Goal: Task Accomplishment & Management: Manage account settings

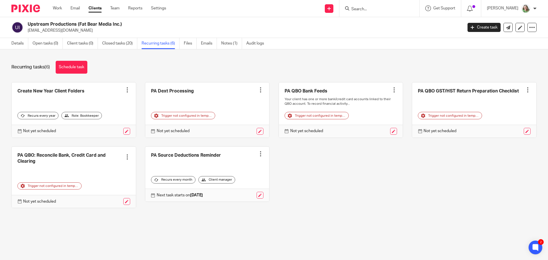
click at [355, 9] on input "Search" at bounding box center [376, 9] width 51 height 5
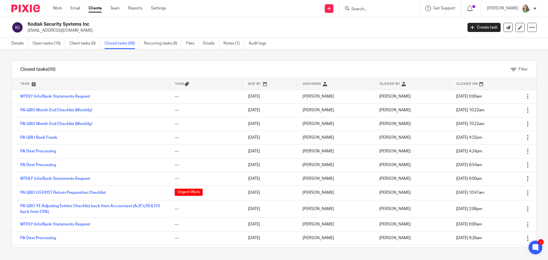
click at [367, 7] on input "Search" at bounding box center [376, 9] width 51 height 5
type input "g"
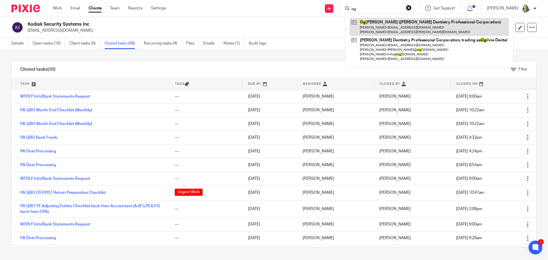
type input "og"
click at [395, 23] on link at bounding box center [429, 27] width 159 height 18
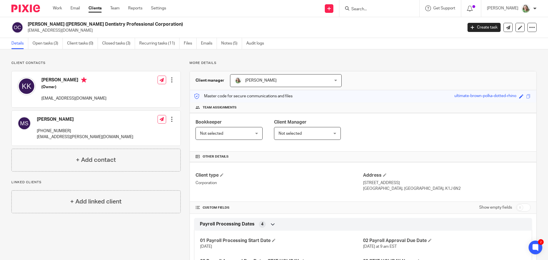
click at [99, 129] on div "[PERSON_NAME] [PHONE_NUMBER] [EMAIL_ADDRESS][PERSON_NAME][DOMAIN_NAME] Edit con…" at bounding box center [96, 128] width 169 height 35
click at [170, 121] on div at bounding box center [172, 119] width 6 height 6
click at [146, 154] on button "Make primary" at bounding box center [133, 156] width 31 height 7
